Goal: Task Accomplishment & Management: Manage account settings

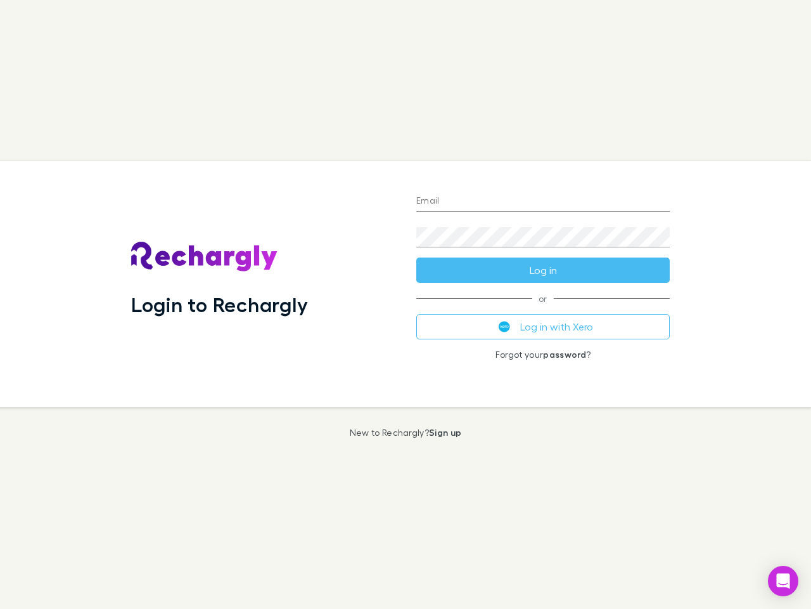
click at [406, 304] on div "Login to Rechargly" at bounding box center [263, 284] width 285 height 246
click at [543, 202] on input "Email" at bounding box center [543, 201] width 254 height 20
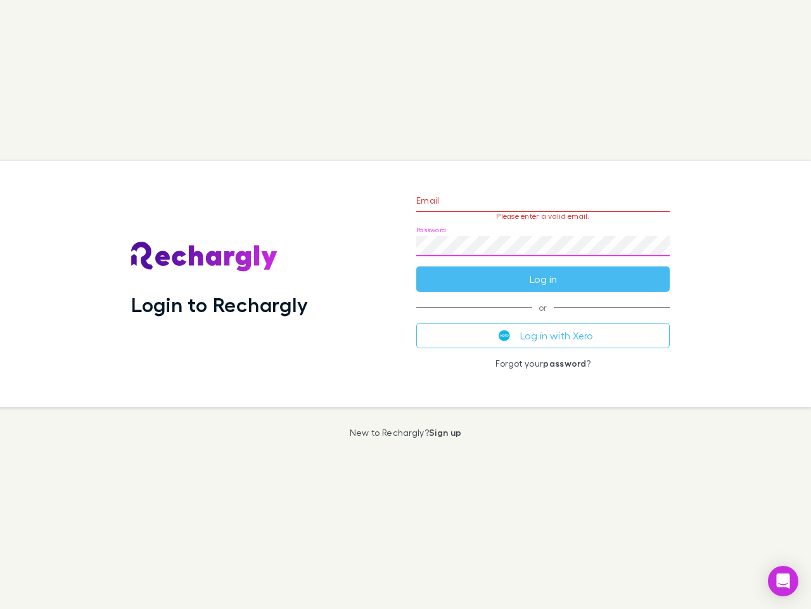
click at [543, 270] on form "Email Please enter a valid email. Password Log in" at bounding box center [543, 236] width 254 height 110
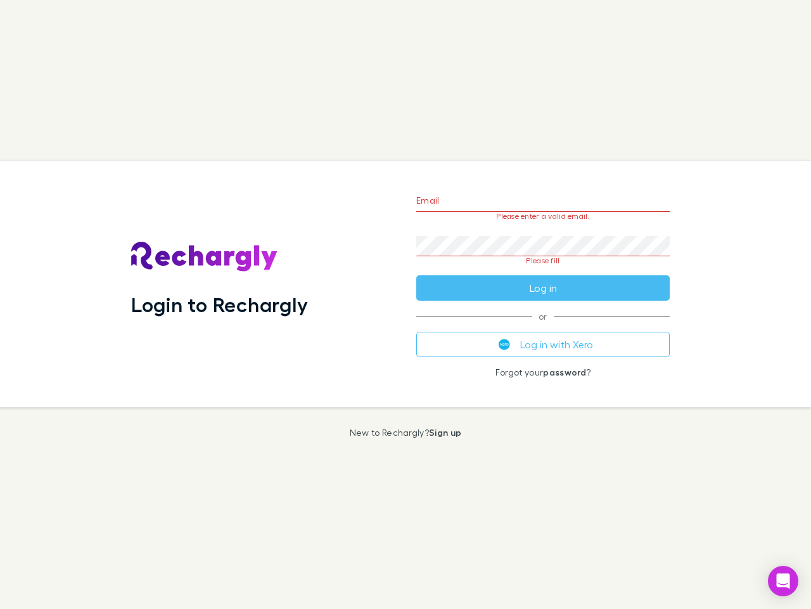
click at [543, 326] on div "Email Please enter a valid email. Password Please fill Log in or Log in with Xe…" at bounding box center [543, 284] width 274 height 246
click at [783, 581] on icon "Open Intercom Messenger" at bounding box center [783, 580] width 13 height 15
